Goal: Information Seeking & Learning: Learn about a topic

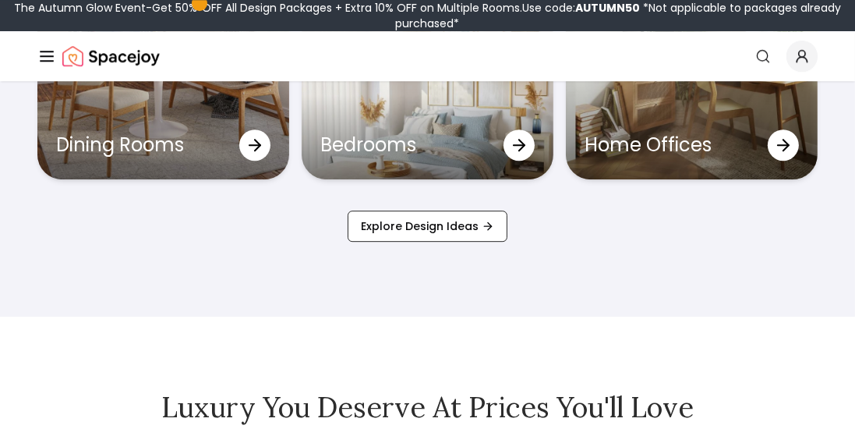
scroll to position [4779, 0]
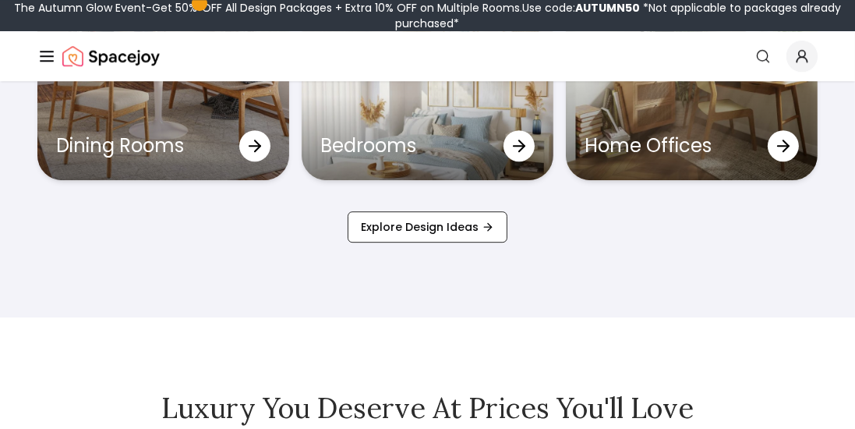
click at [533, 161] on div at bounding box center [519, 145] width 31 height 31
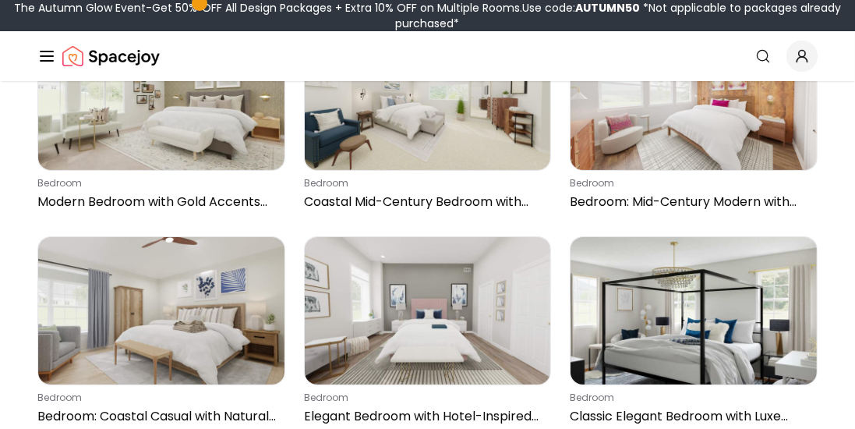
scroll to position [6221, 0]
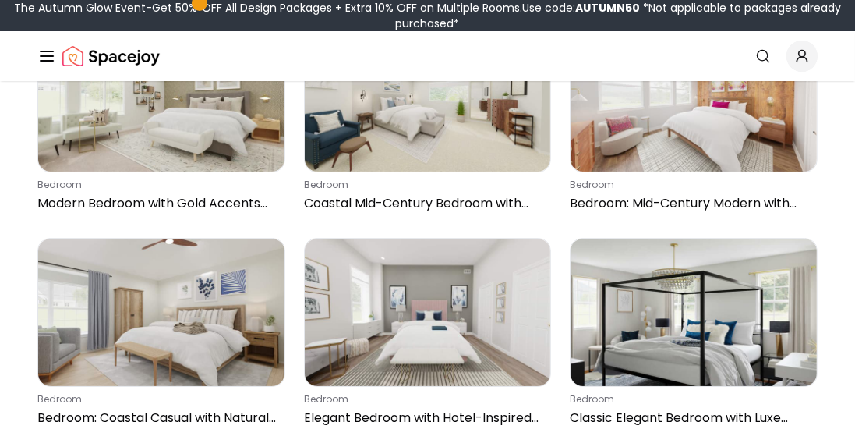
click at [761, 143] on img at bounding box center [694, 96] width 246 height 147
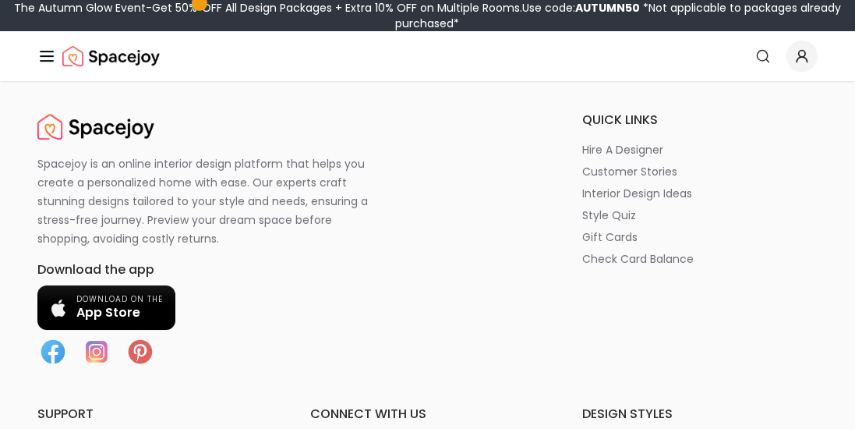
scroll to position [5275, 0]
